Goal: Task Accomplishment & Management: Manage account settings

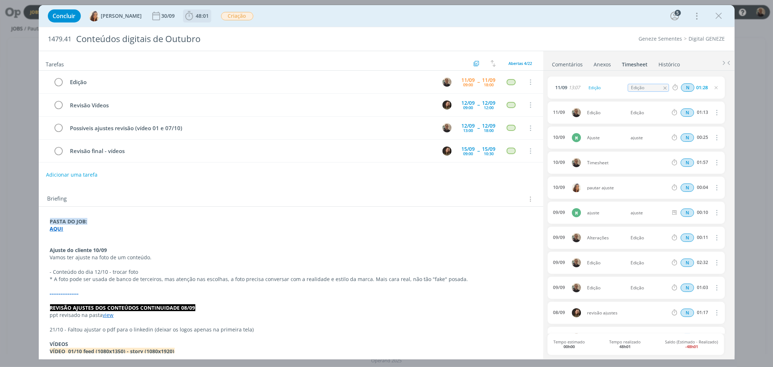
click at [195, 15] on b "48:01" at bounding box center [203, 15] width 16 height 5
click at [206, 31] on span "Iniciar" at bounding box center [213, 31] width 15 height 5
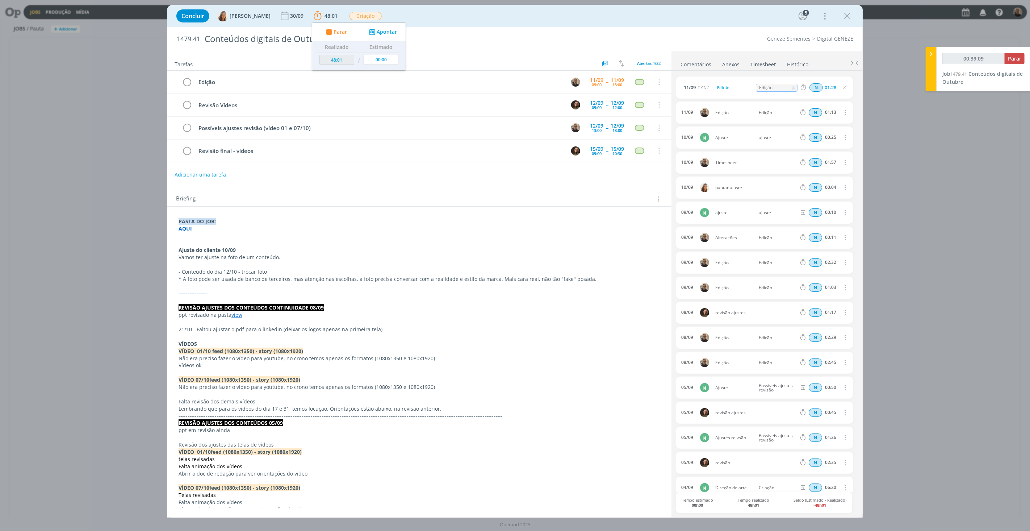
click at [183, 230] on strong "AQUI" at bounding box center [185, 228] width 13 height 7
click at [215, 241] on link "[URL][DOMAIN_NAME]" at bounding box center [226, 242] width 55 height 9
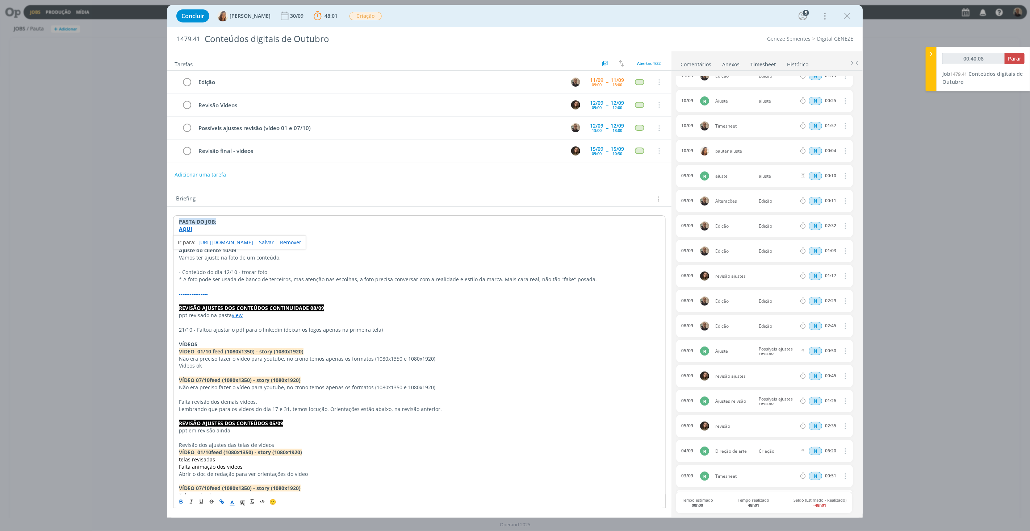
scroll to position [88, 0]
click at [698, 62] on link "Comentários" at bounding box center [696, 63] width 32 height 11
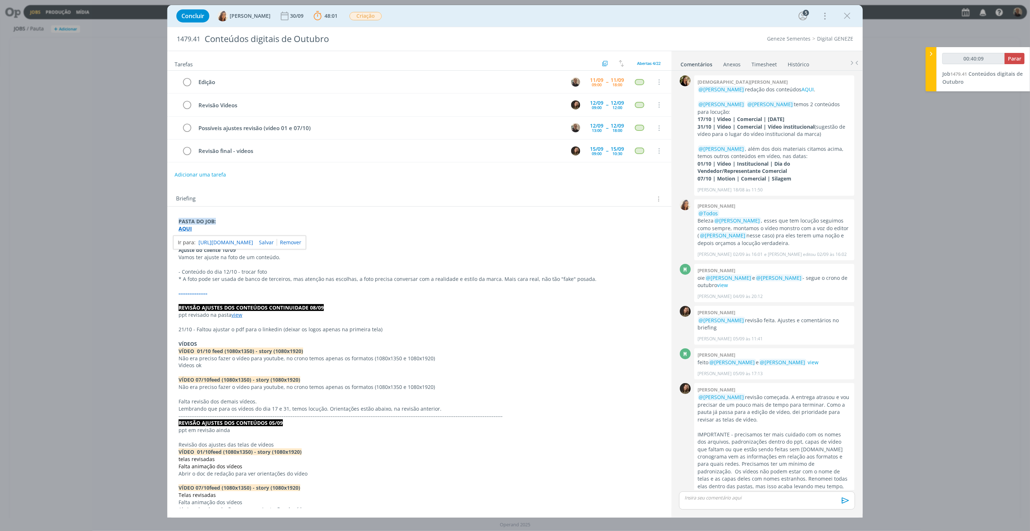
scroll to position [545, 0]
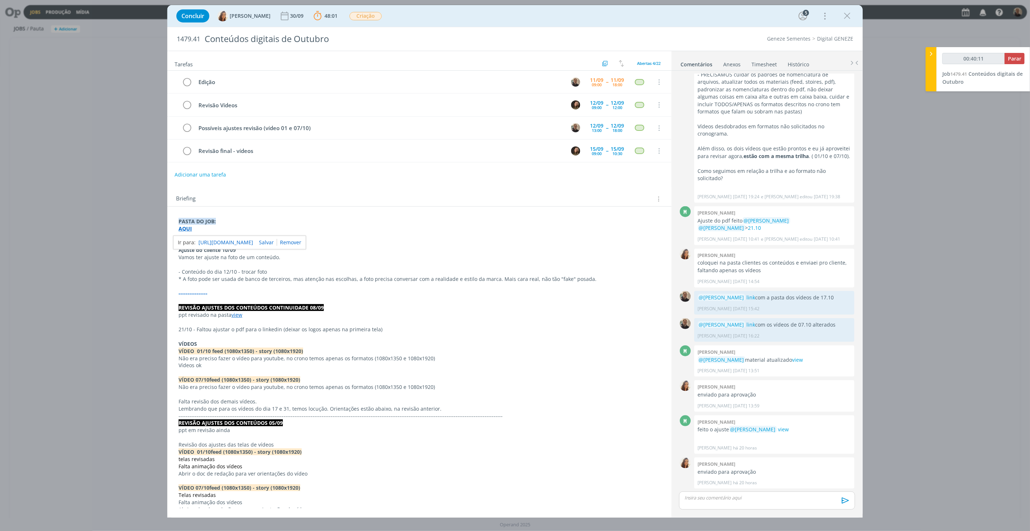
click at [739, 366] on p "dialog" at bounding box center [767, 497] width 164 height 7
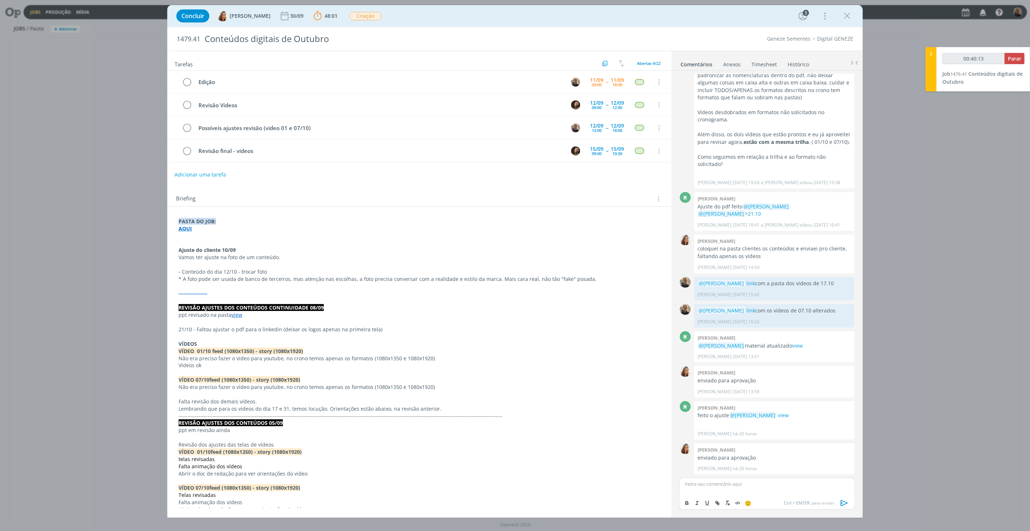
type input "00:40:14"
click at [728, 366] on span "[PERSON_NAME]" at bounding box center [724, 494] width 45 height 8
type input "00:40:33"
drag, startPoint x: 724, startPoint y: 484, endPoint x: 732, endPoint y: 486, distance: 8.5
click at [732, 366] on p "﻿ @ [PERSON_NAME] ﻿ link das pastas com os vídeos de 31.10" at bounding box center [767, 483] width 164 height 7
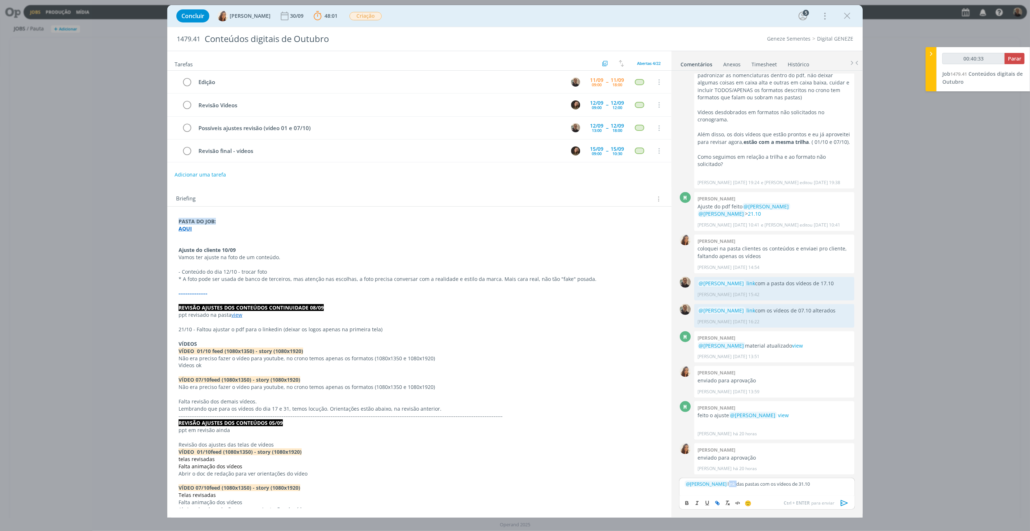
click at [719, 366] on icon "dialog" at bounding box center [718, 503] width 2 height 2
type input "link"
type input "00:40:35"
paste input "[URL][DOMAIN_NAME]"
type input "[URL][DOMAIN_NAME]"
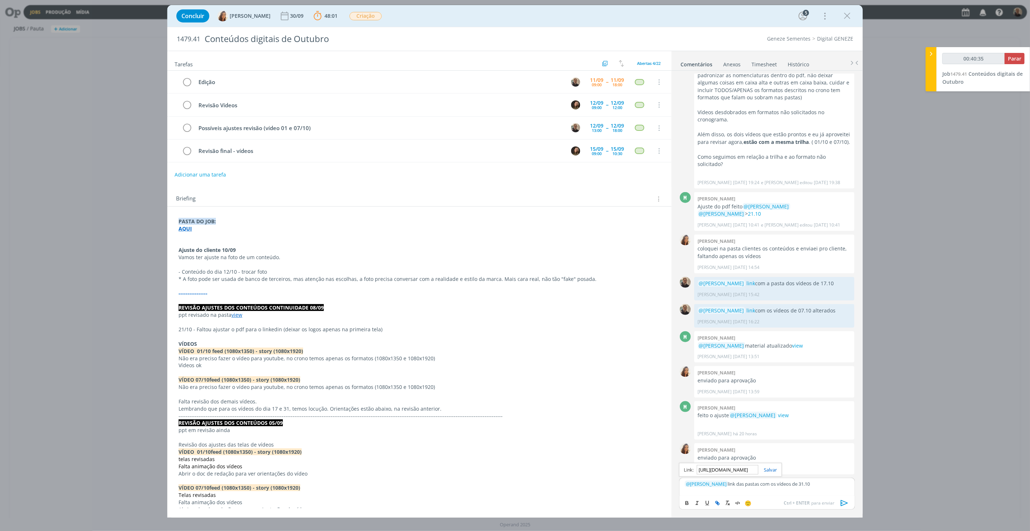
scroll to position [0, 185]
type input "00:40:36"
type input "[URL][DOMAIN_NAME]"
click at [772, 366] on link "dialog" at bounding box center [768, 469] width 19 height 7
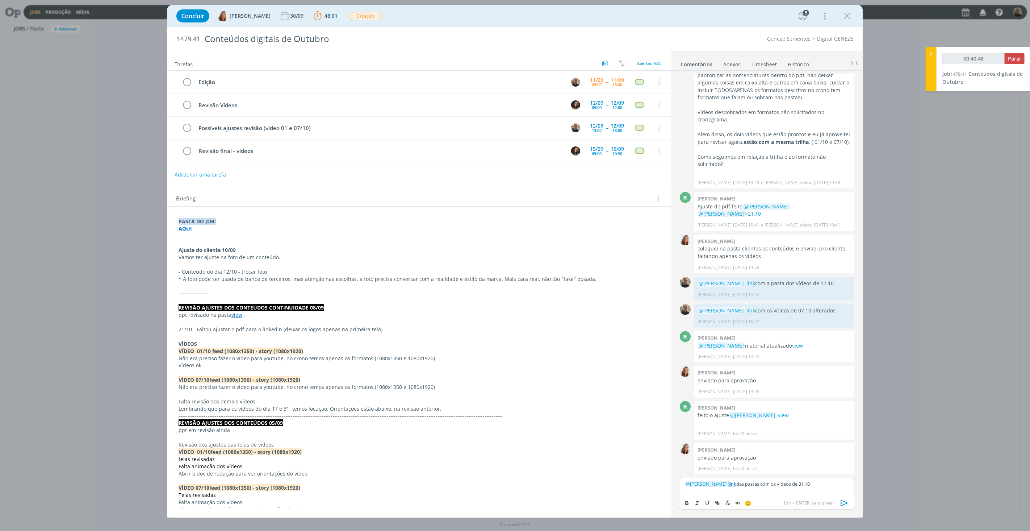
click at [772, 366] on icon "dialog" at bounding box center [844, 503] width 7 height 6
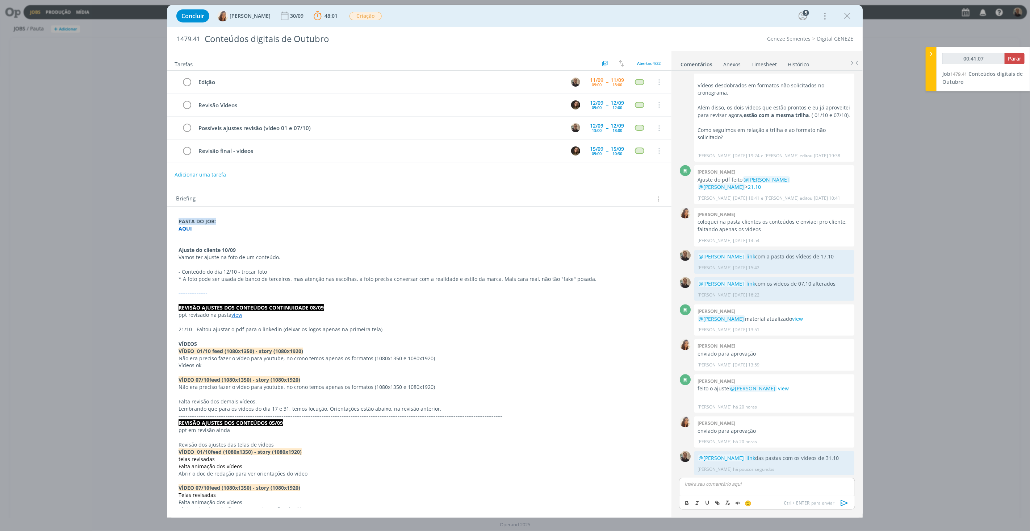
type input "00:41:08"
click at [772, 59] on span "Parar" at bounding box center [1014, 58] width 13 height 7
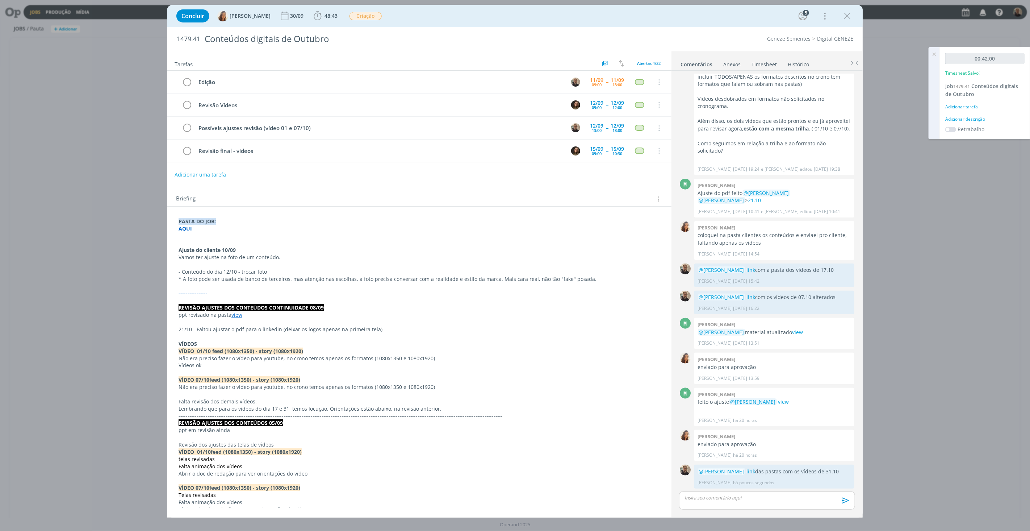
click at [759, 62] on link "Timesheet" at bounding box center [764, 63] width 26 height 11
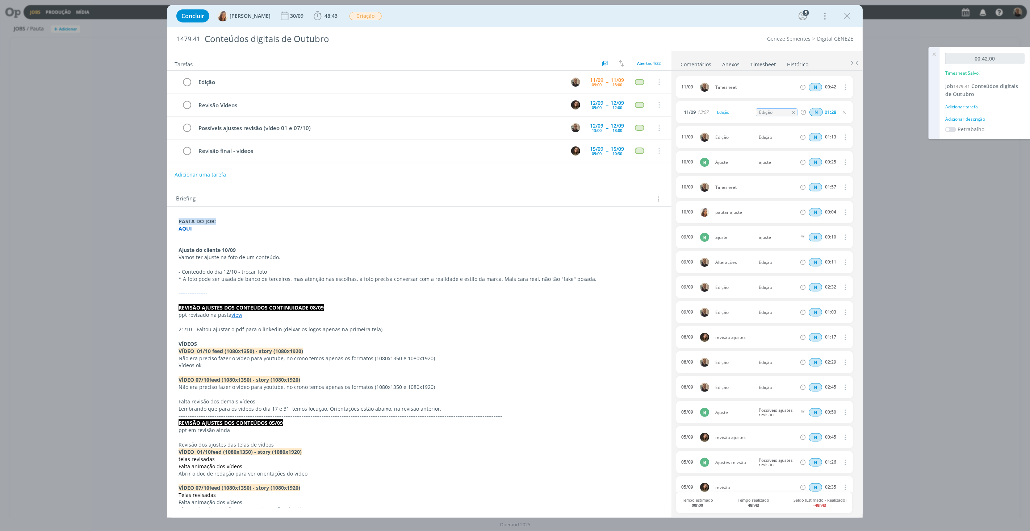
scroll to position [0, 0]
click at [772, 187] on icon "dialog" at bounding box center [845, 187] width 8 height 9
click at [772, 88] on icon "dialog" at bounding box center [845, 87] width 8 height 9
click at [772, 96] on div "Concluir [PERSON_NAME] 30/09 48:43 Iniciar Apontar Data * [DATE] Horas * 00:00 …" at bounding box center [515, 265] width 1030 height 531
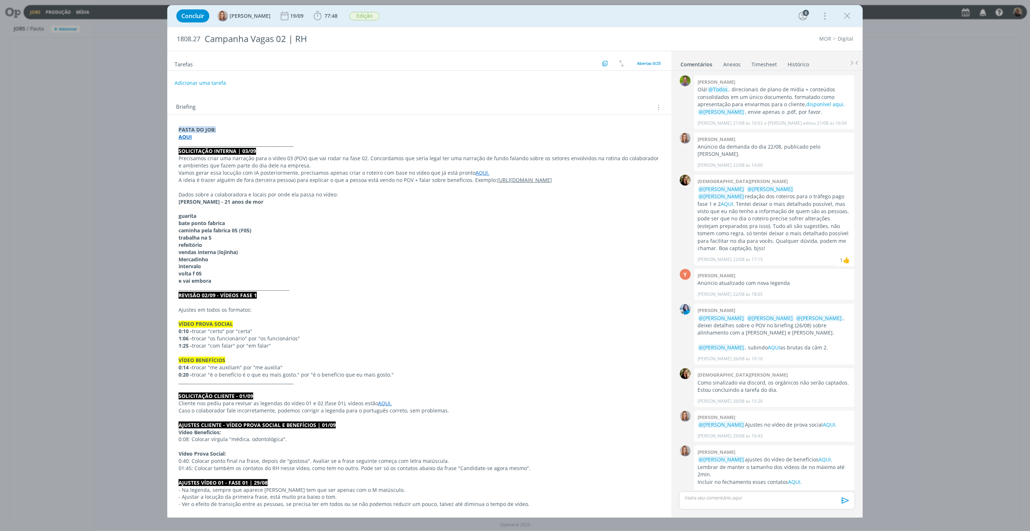
scroll to position [650, 0]
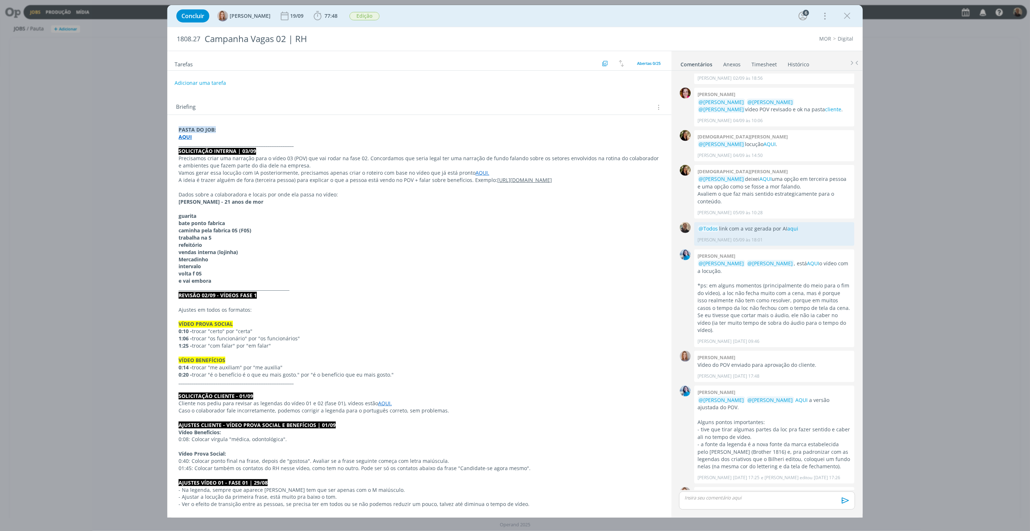
click at [188, 137] on strong "AQUI" at bounding box center [185, 136] width 13 height 7
click at [221, 147] on link "https://sobeae.sharepoint.com/:f:/s/SOBEAE/EtDFSz3aiaNBsLnR1KZCebEBe5pqRIMT4TAA…" at bounding box center [226, 150] width 55 height 9
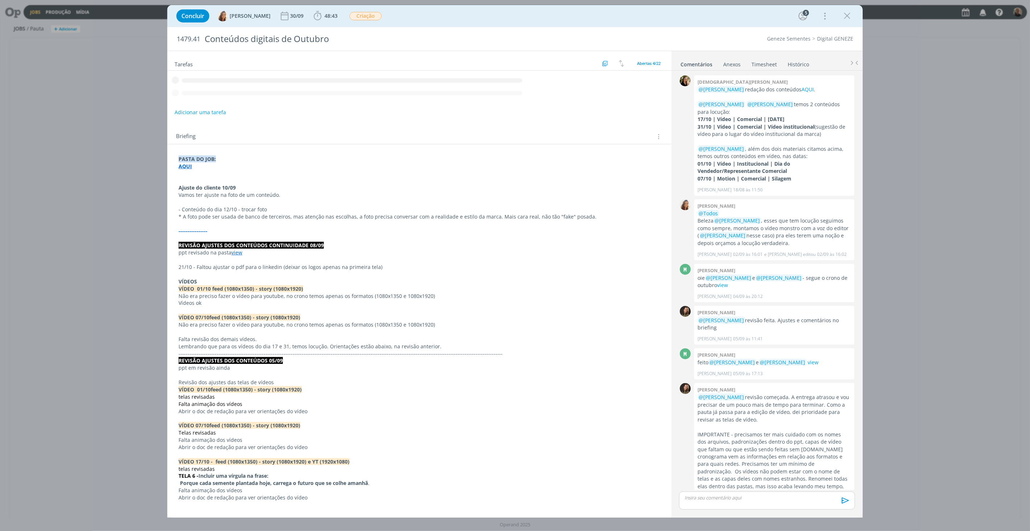
scroll to position [573, 0]
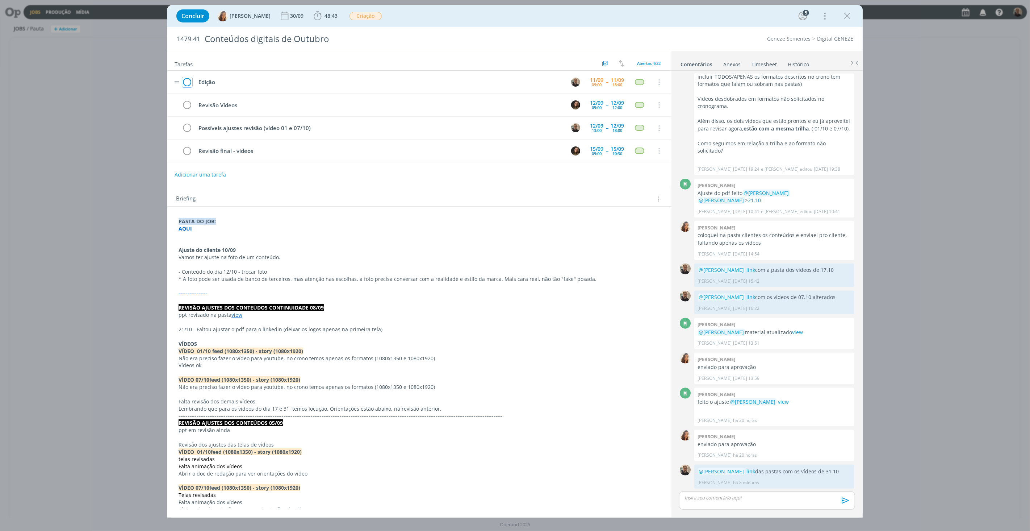
click at [189, 83] on icon "dialog" at bounding box center [187, 82] width 10 height 11
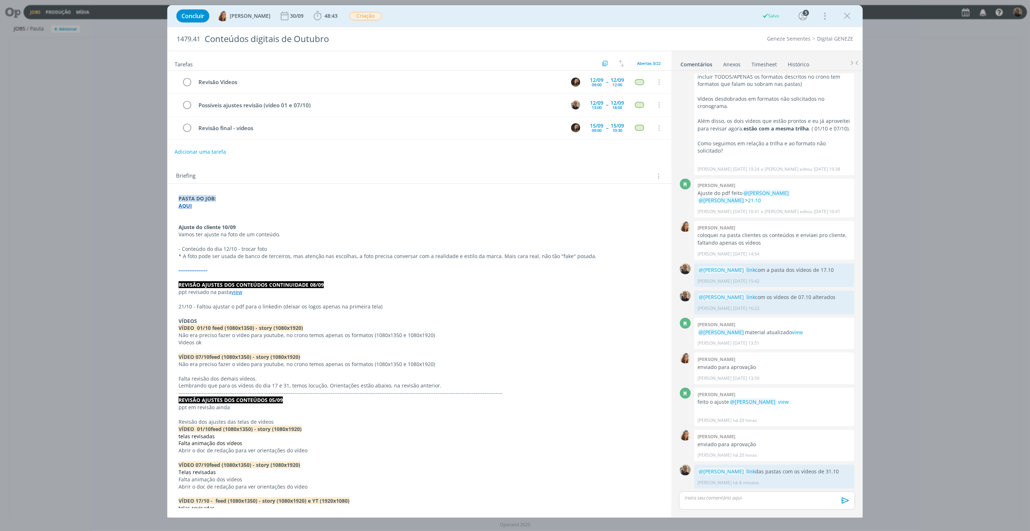
click at [765, 63] on link "Timesheet" at bounding box center [764, 63] width 26 height 11
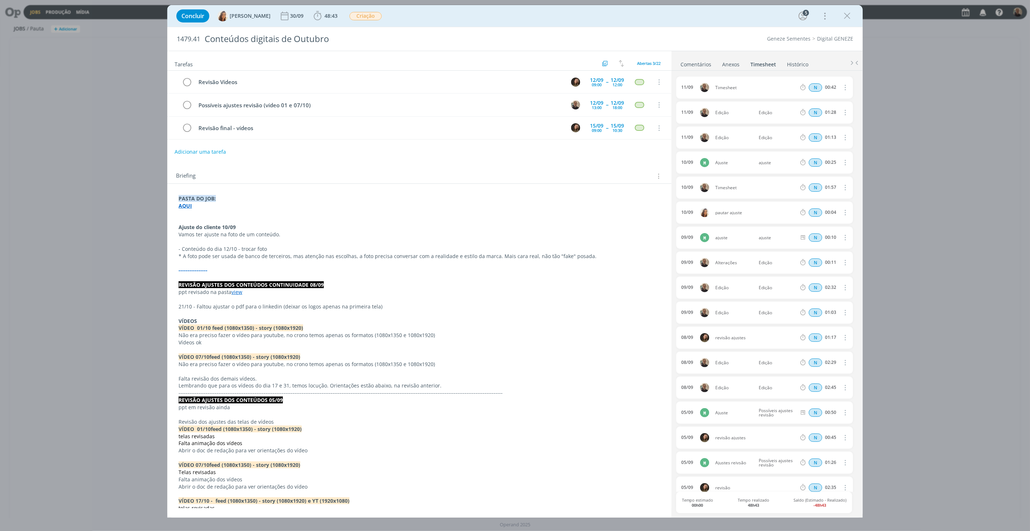
click at [845, 88] on icon "dialog" at bounding box center [845, 87] width 8 height 9
click at [807, 114] on link "Editar" at bounding box center [824, 112] width 57 height 12
click at [731, 90] on div "Timesheet" at bounding box center [735, 88] width 39 height 8
drag, startPoint x: 744, startPoint y: 87, endPoint x: 654, endPoint y: 80, distance: 90.1
click at [654, 80] on div "Tarefas Usar Job de template Ordenar por: Prazo crescente Prazo decrescente Ord…" at bounding box center [515, 284] width 696 height 467
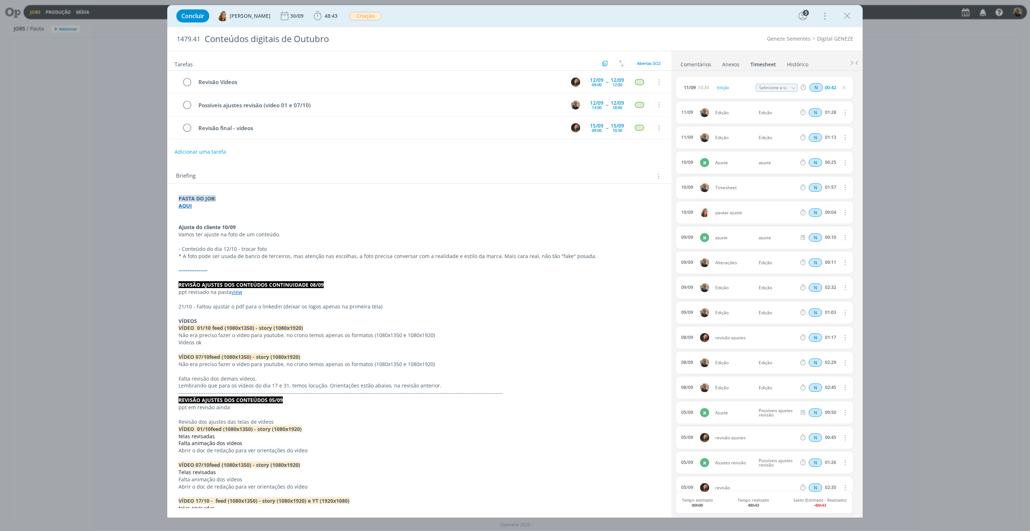
click at [792, 88] on icon "dialog" at bounding box center [793, 87] width 5 height 5
click at [788, 125] on div "Edição - [PERSON_NAME]" at bounding box center [782, 127] width 43 height 6
type input "Edição"
click at [903, 104] on div "Concluir Vanessa Feron 30/09 48:43 Iniciar Apontar Data * 11/09/2025 Horas * 00…" at bounding box center [515, 265] width 1030 height 531
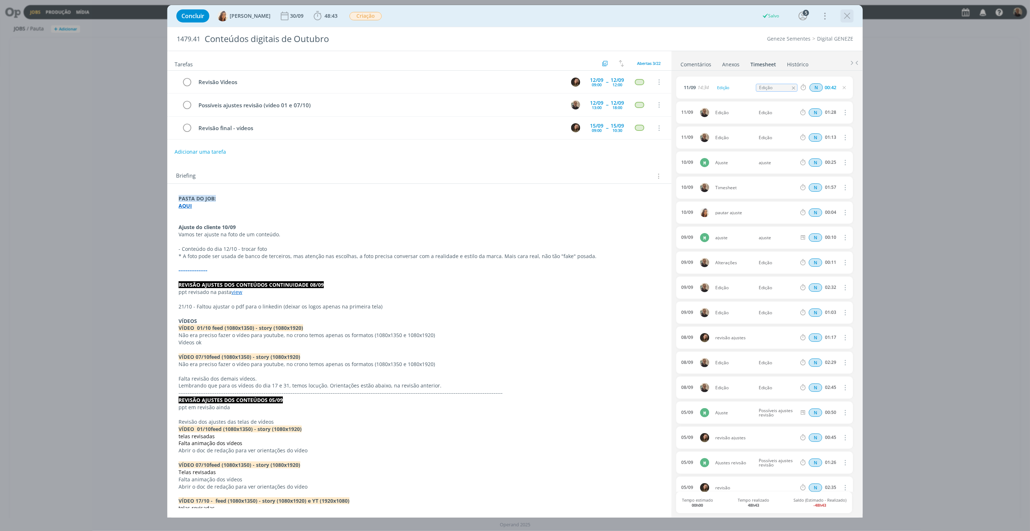
click at [851, 14] on icon "dialog" at bounding box center [847, 16] width 11 height 11
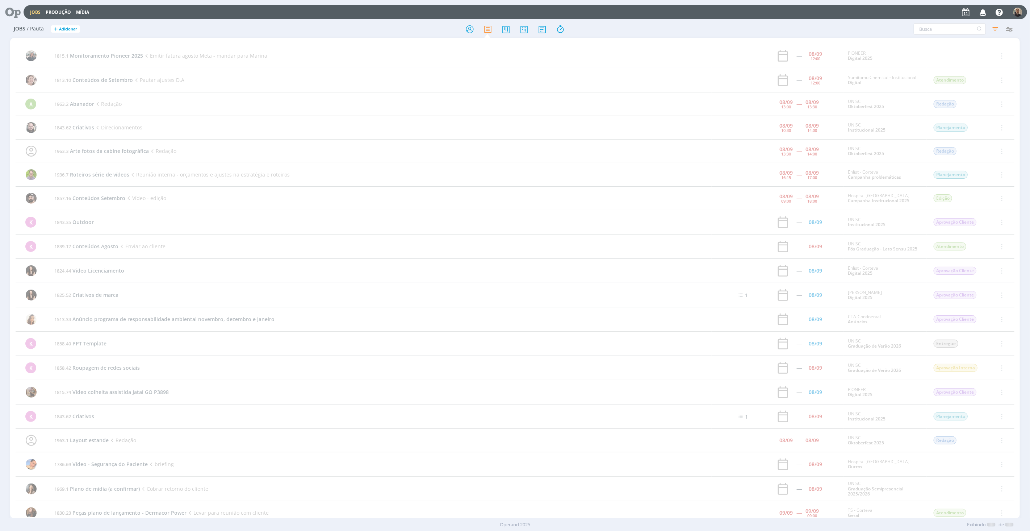
click at [12, 13] on icon at bounding box center [10, 12] width 15 height 14
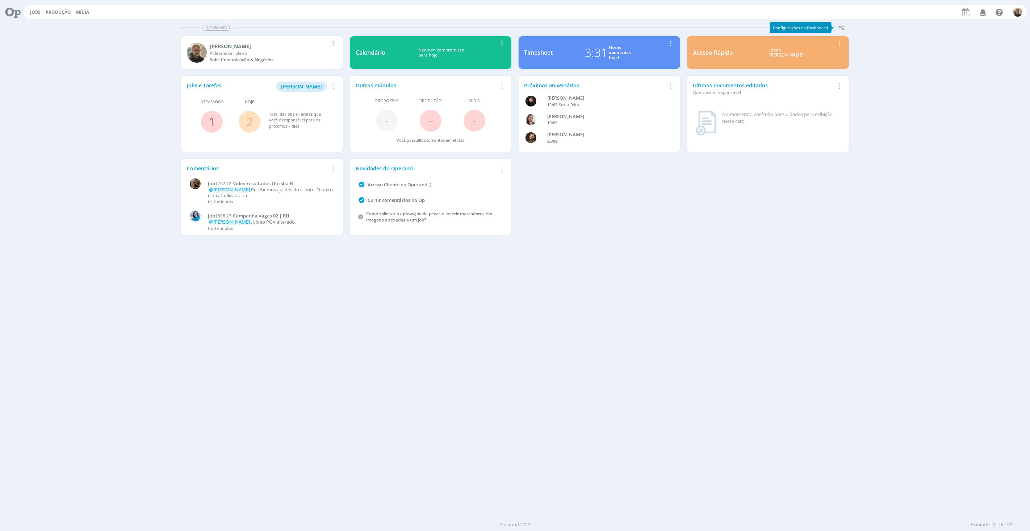
click at [210, 118] on link "1" at bounding box center [212, 122] width 7 height 16
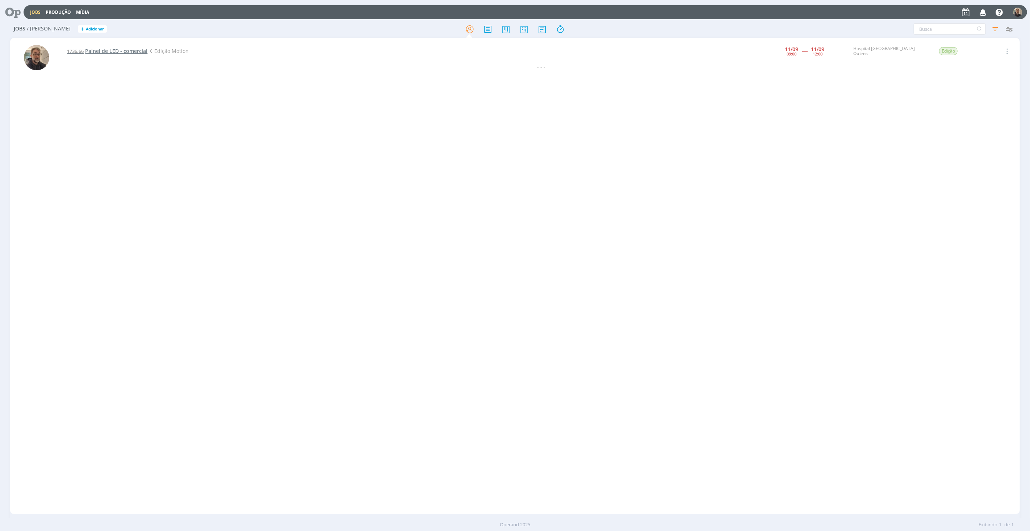
click at [125, 51] on span "Painel de LED - comercial" at bounding box center [116, 50] width 62 height 7
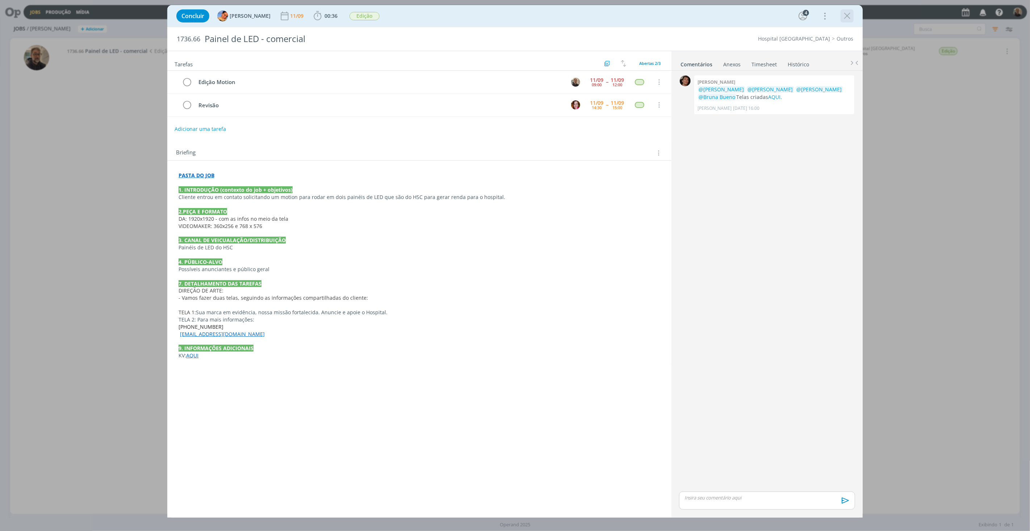
click at [846, 15] on icon "dialog" at bounding box center [847, 16] width 11 height 11
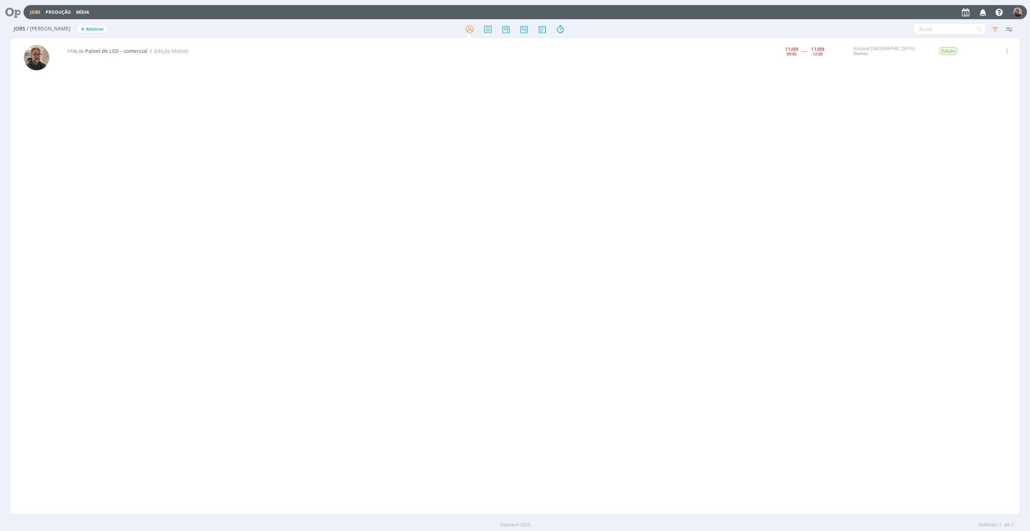
click at [14, 12] on icon at bounding box center [10, 12] width 15 height 14
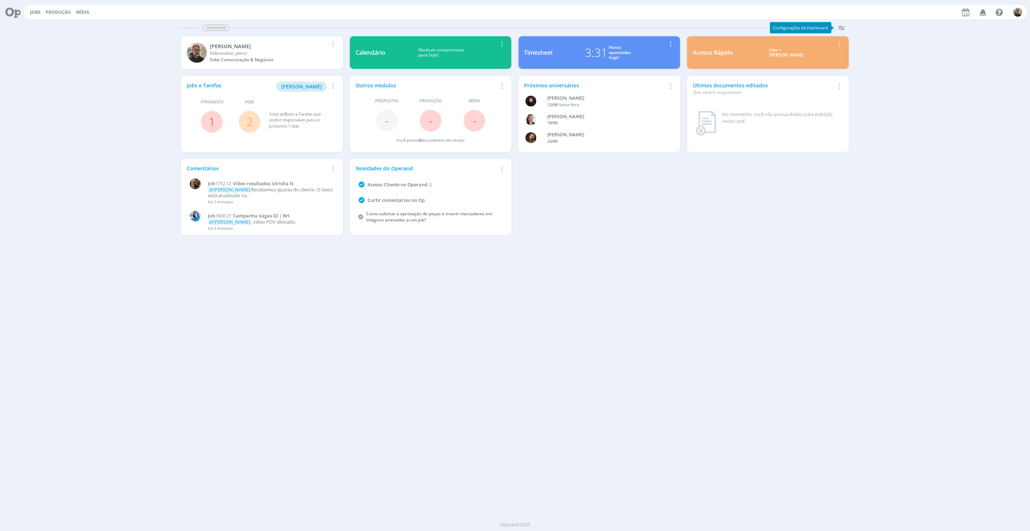
click at [246, 118] on link "2" at bounding box center [249, 122] width 7 height 16
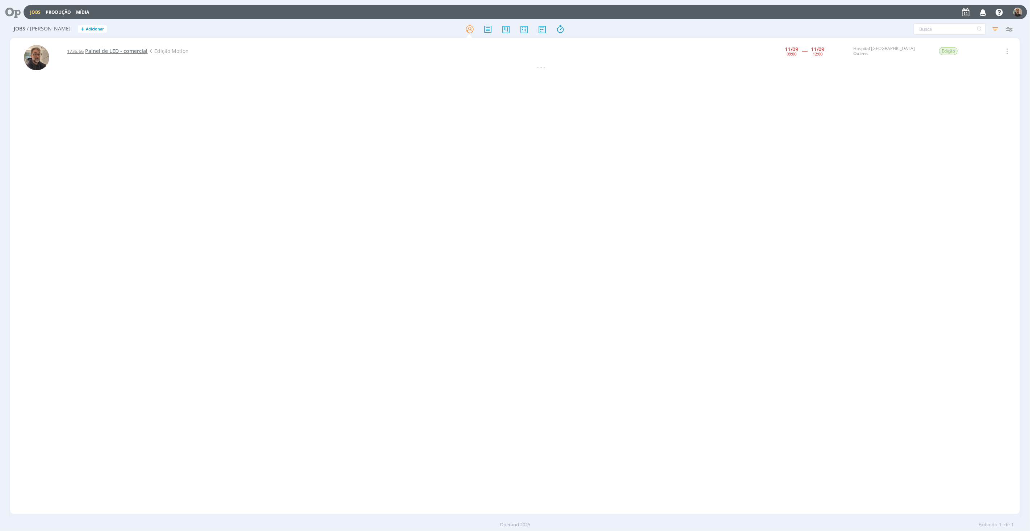
click at [100, 51] on span "Painel de LED - comercial" at bounding box center [116, 50] width 62 height 7
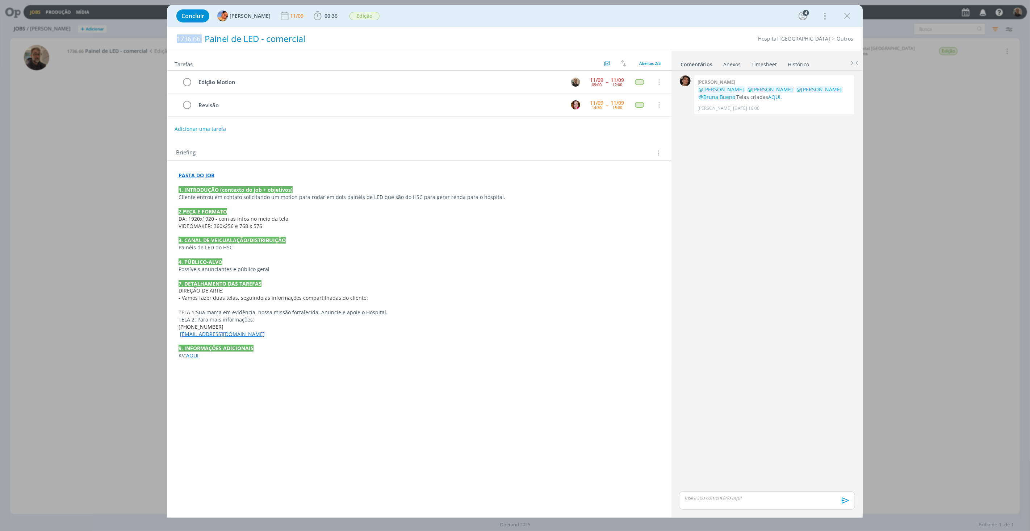
drag, startPoint x: 177, startPoint y: 39, endPoint x: 320, endPoint y: 38, distance: 142.7
click at [320, 38] on h2 "1736.66 Painel de LED - comercial" at bounding box center [373, 39] width 392 height 24
click at [201, 174] on strong "PASTA DO JOB" at bounding box center [197, 175] width 36 height 7
click at [226, 189] on link "https://sobeae.sharepoint.com/:f:/s/SOBEAE/EgE4SnI5FEZNudhN_gFMnWEBFQEgl5AidOL4…" at bounding box center [226, 188] width 55 height 9
click at [325, 13] on span "00:36" at bounding box center [331, 15] width 13 height 7
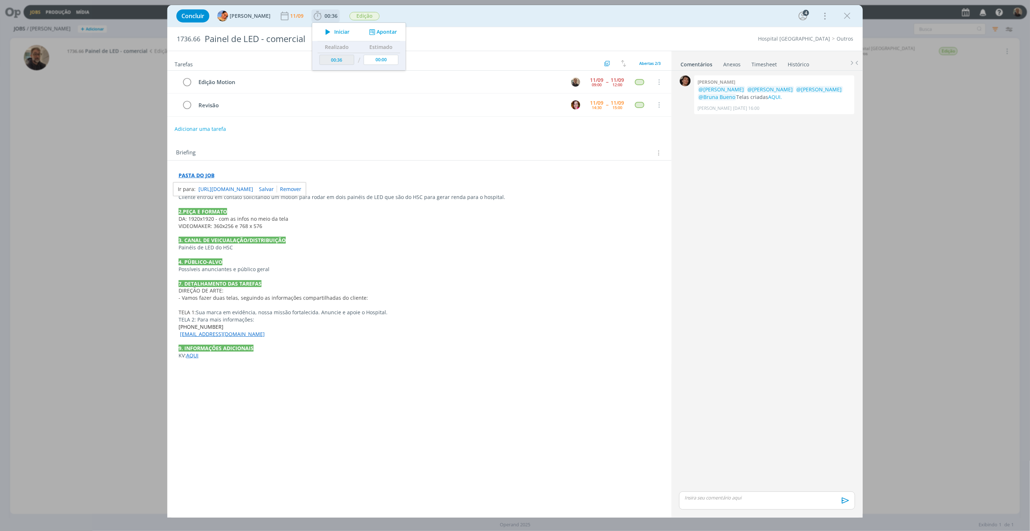
click at [334, 32] on span "Iniciar" at bounding box center [341, 31] width 15 height 5
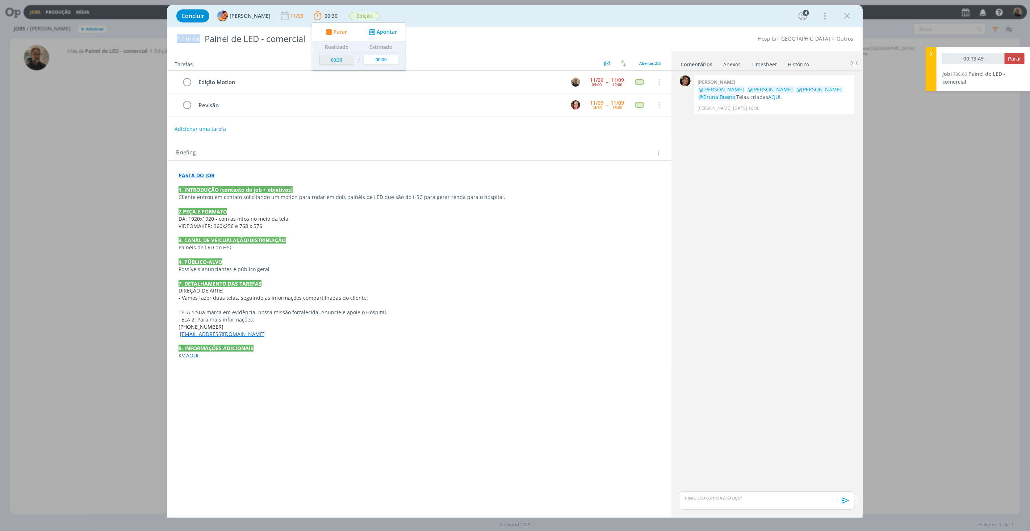
drag, startPoint x: 178, startPoint y: 38, endPoint x: 200, endPoint y: 38, distance: 22.1
click at [200, 38] on span "1736.66" at bounding box center [189, 39] width 24 height 8
copy span "1736.66"
drag, startPoint x: 202, startPoint y: 174, endPoint x: 208, endPoint y: 180, distance: 8.2
click at [202, 174] on strong "PASTA DO JOB" at bounding box center [197, 175] width 36 height 7
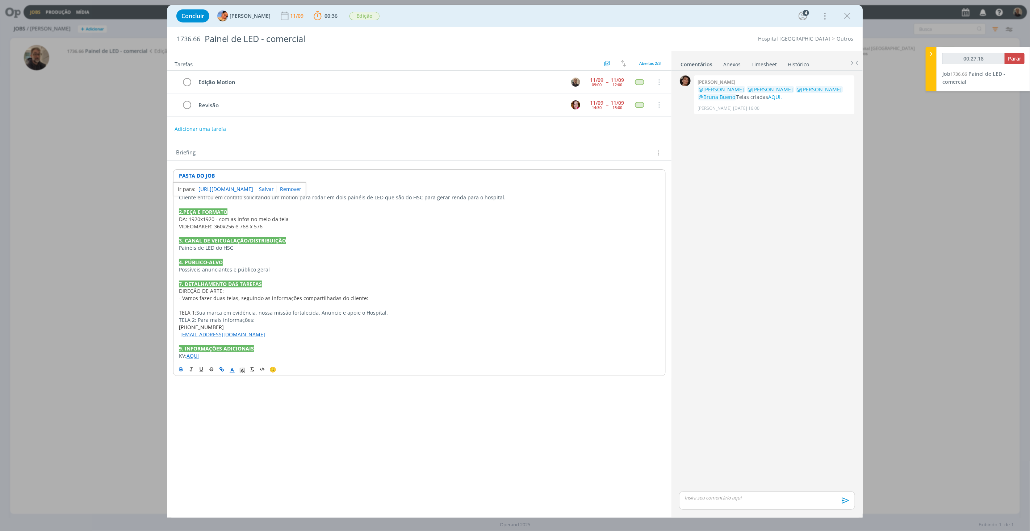
click at [222, 187] on link "https://sobeae.sharepoint.com/:f:/s/SOBEAE/EgE4SnI5FEZNudhN_gFMnWEBFQEgl5AidOL4…" at bounding box center [226, 188] width 55 height 9
click at [750, 503] on div "dialog" at bounding box center [767, 500] width 176 height 18
type input "00:27:42"
click at [732, 435] on span "[PERSON_NAME]" at bounding box center [724, 433] width 45 height 8
click at [754, 491] on span "[PERSON_NAME]" at bounding box center [766, 494] width 45 height 8
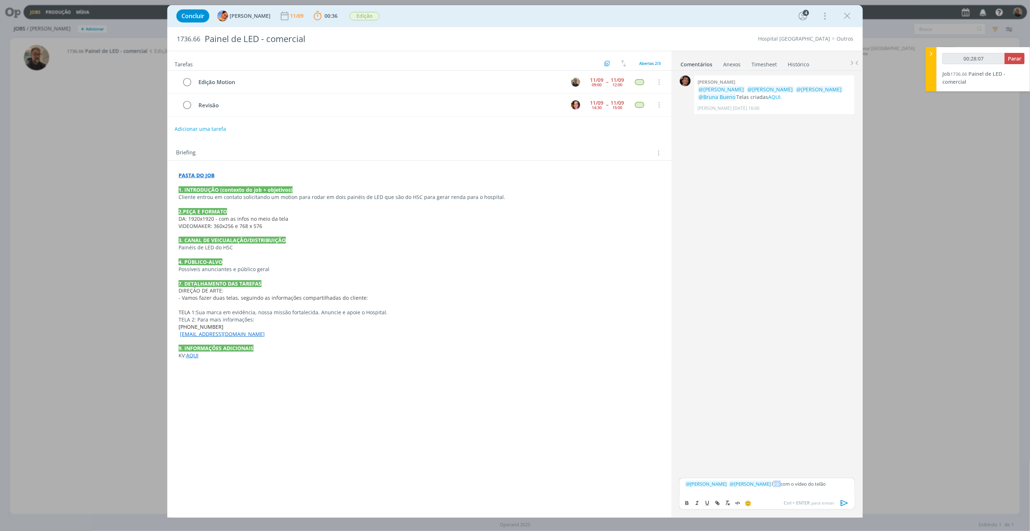
drag, startPoint x: 765, startPoint y: 483, endPoint x: 773, endPoint y: 485, distance: 7.9
click at [773, 485] on p "﻿ @ Beatriz Luchese ﻿ ﻿ @ Luíza Santana ﻿ link com o vídeo do telão" at bounding box center [767, 483] width 164 height 7
type input "00:28:08"
click at [717, 503] on icon "dialog" at bounding box center [717, 502] width 2 height 2
type input "link"
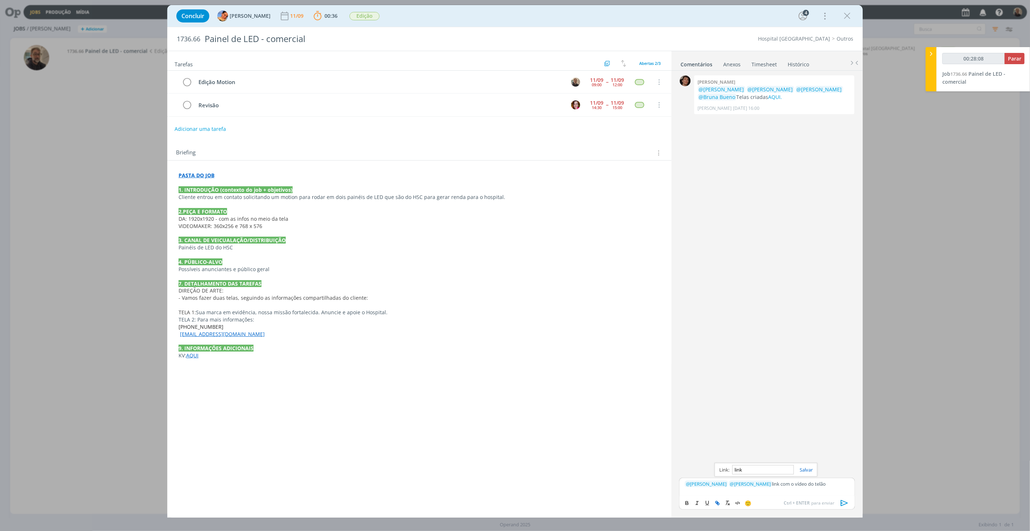
type input "00:28:09"
paste input "https://sobeae.sharepoint.com/:v:/s/SOBEAE/ES_2_iZjPftHjqGu4tvW4-oBdTraDVLDxSAJ…"
type input "https://sobeae.sharepoint.com/:v:/s/SOBEAE/ES_2_iZjPftHjqGu4tvW4-oBdTraDVLDxSAJ…"
type input "00:28:10"
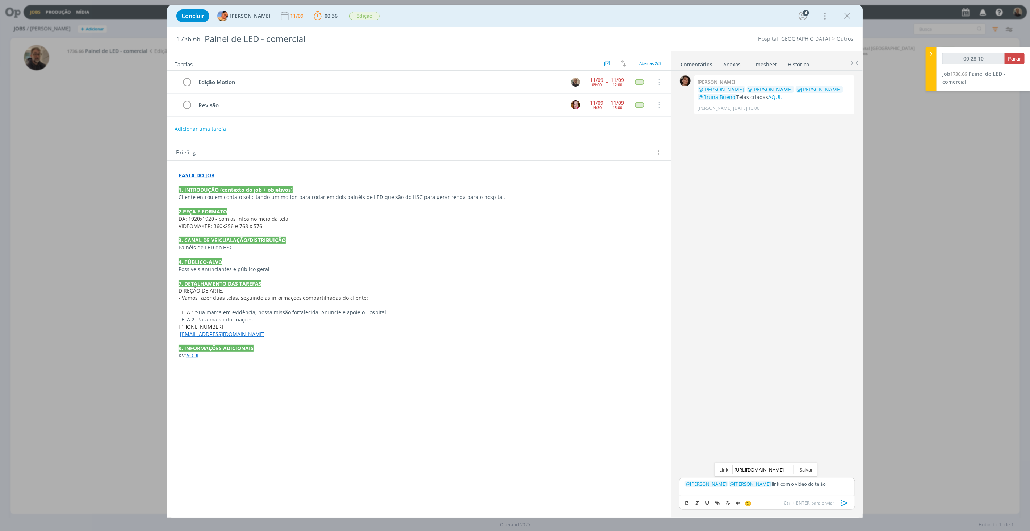
type input "https://sobeae.sharepoint.com/:v:/s/SOBEAE/ES_2_iZjPftHjqGu4tvW4-oBdTraDVLDxSAJ…"
click at [806, 470] on link "dialog" at bounding box center [803, 469] width 19 height 7
click at [844, 502] on icon "dialog" at bounding box center [844, 502] width 11 height 11
type input "00:28:16"
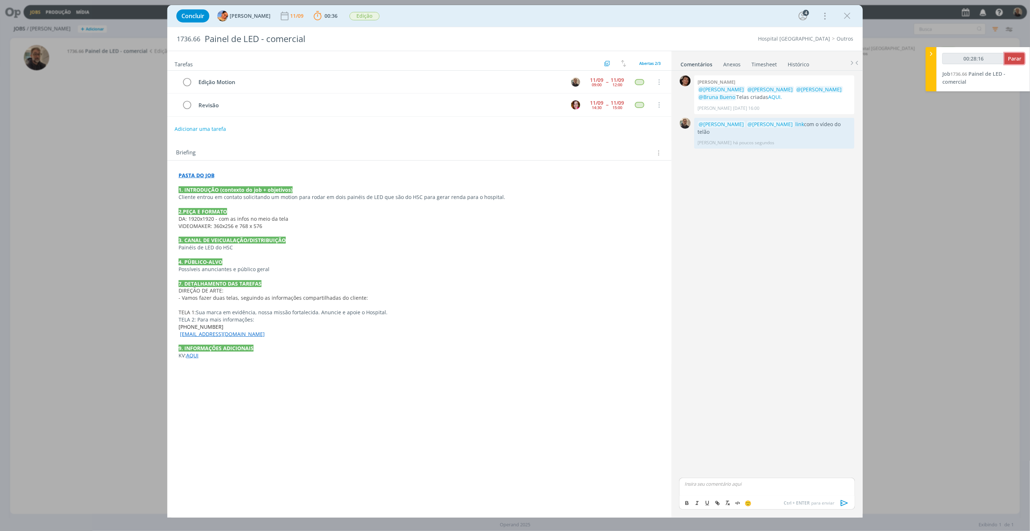
click at [1013, 57] on span "Parar" at bounding box center [1014, 58] width 13 height 7
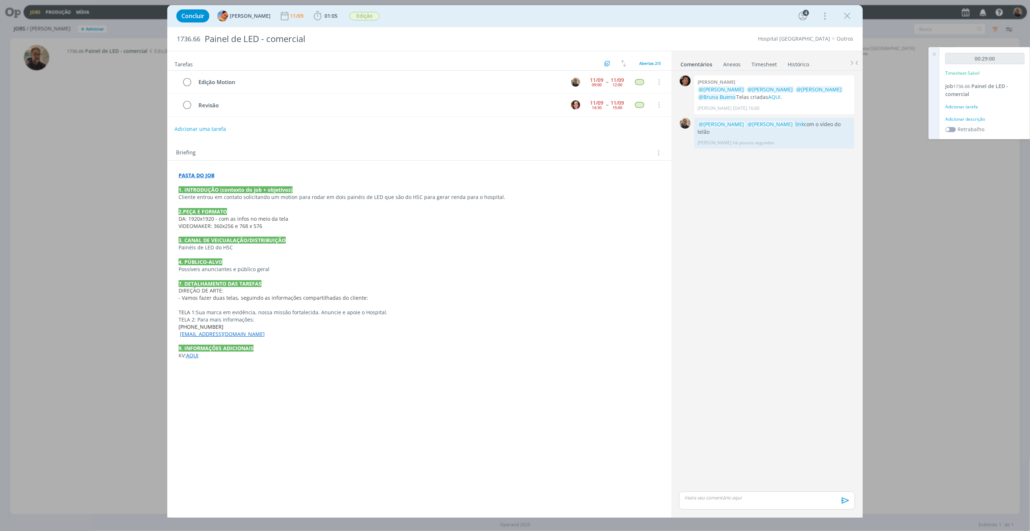
click at [759, 62] on link "Timesheet" at bounding box center [764, 63] width 26 height 11
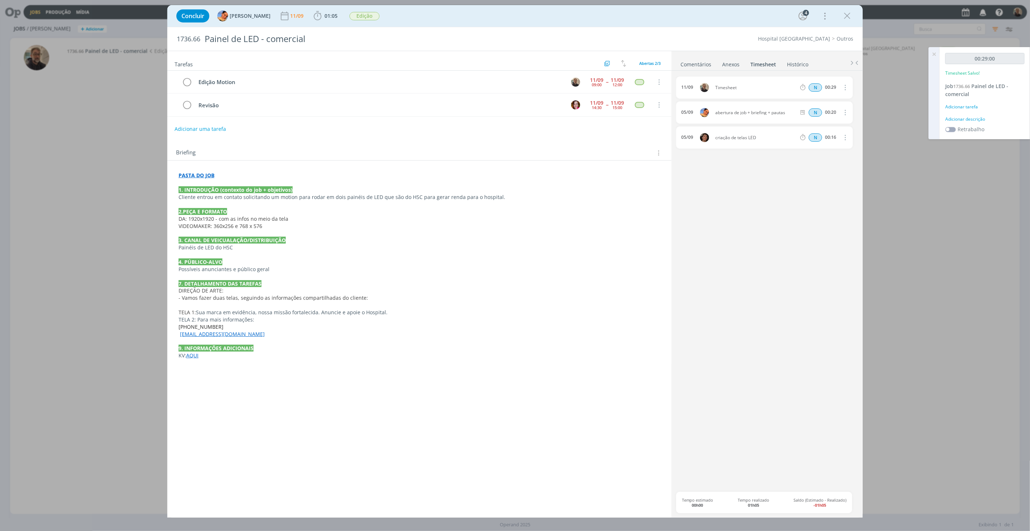
click at [847, 89] on icon "dialog" at bounding box center [845, 87] width 8 height 9
click at [812, 110] on link "Editar" at bounding box center [824, 112] width 57 height 12
click at [795, 87] on icon "dialog" at bounding box center [793, 87] width 5 height 5
click at [782, 115] on div "Edição Motion - Rodrigo Bilheri" at bounding box center [782, 117] width 43 height 6
type input "Edição Motion"
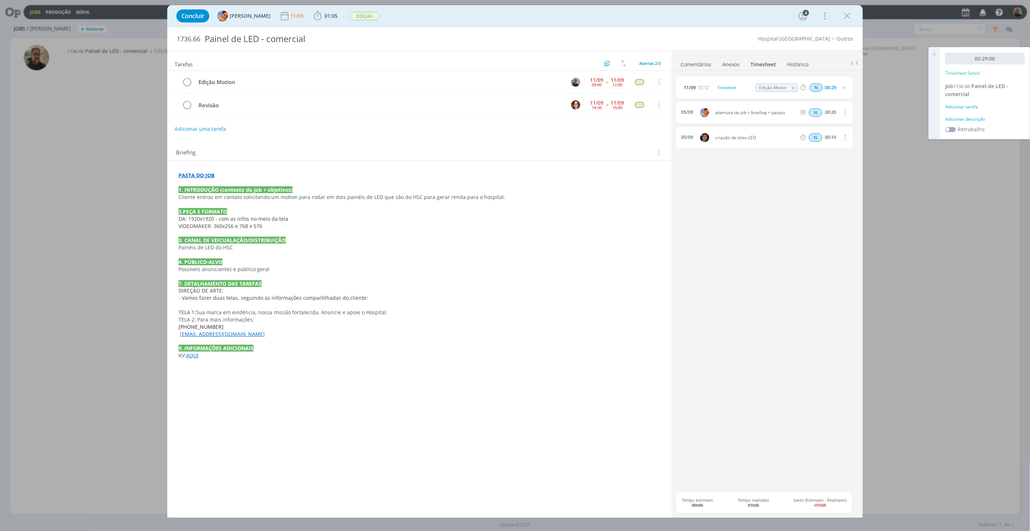
click at [936, 55] on icon at bounding box center [934, 54] width 13 height 14
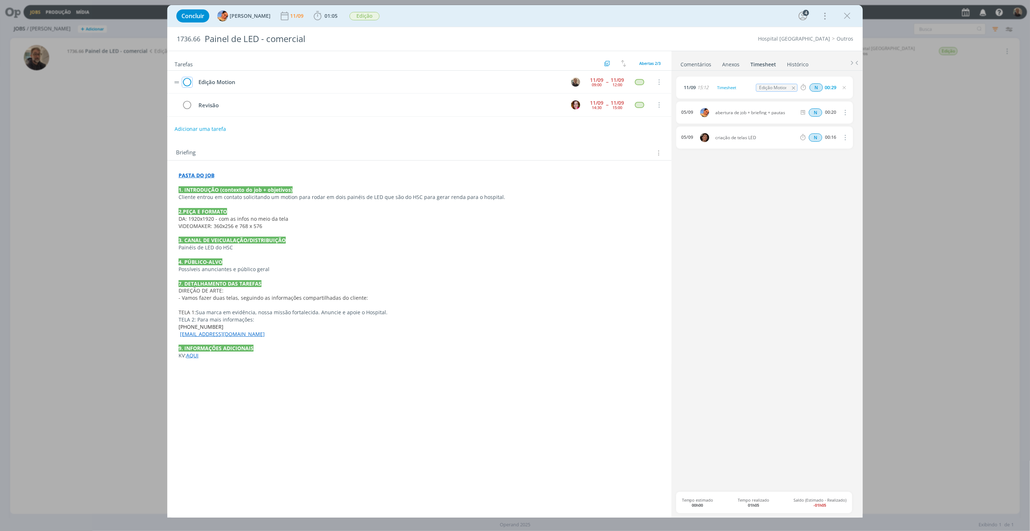
click at [187, 80] on icon "dialog" at bounding box center [187, 82] width 10 height 11
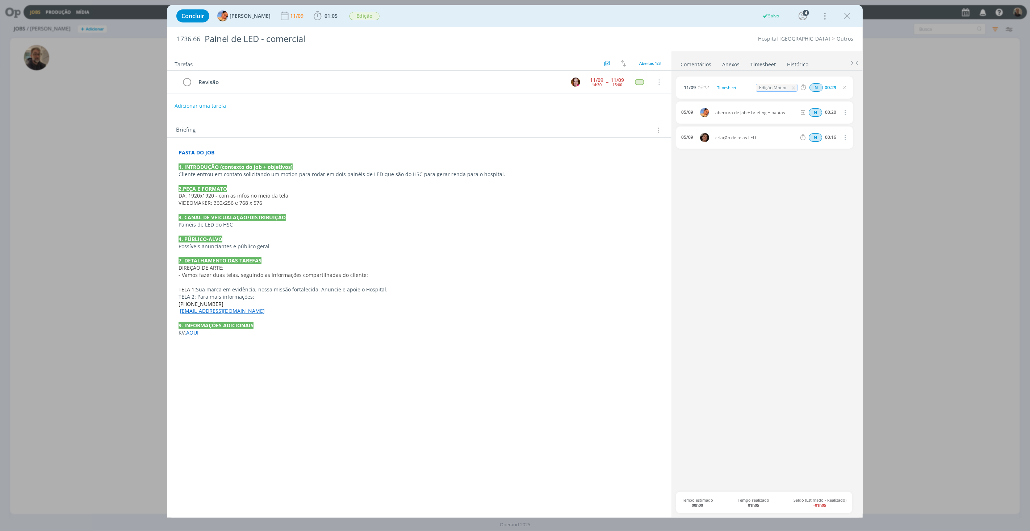
click at [850, 16] on icon "dialog" at bounding box center [847, 16] width 11 height 11
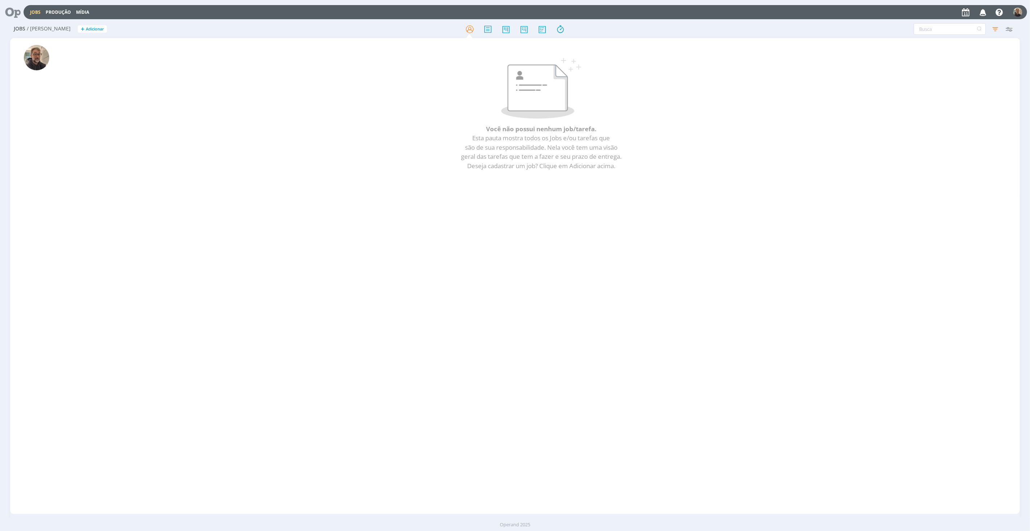
click at [14, 11] on icon at bounding box center [10, 12] width 15 height 14
